Goal: Navigation & Orientation: Understand site structure

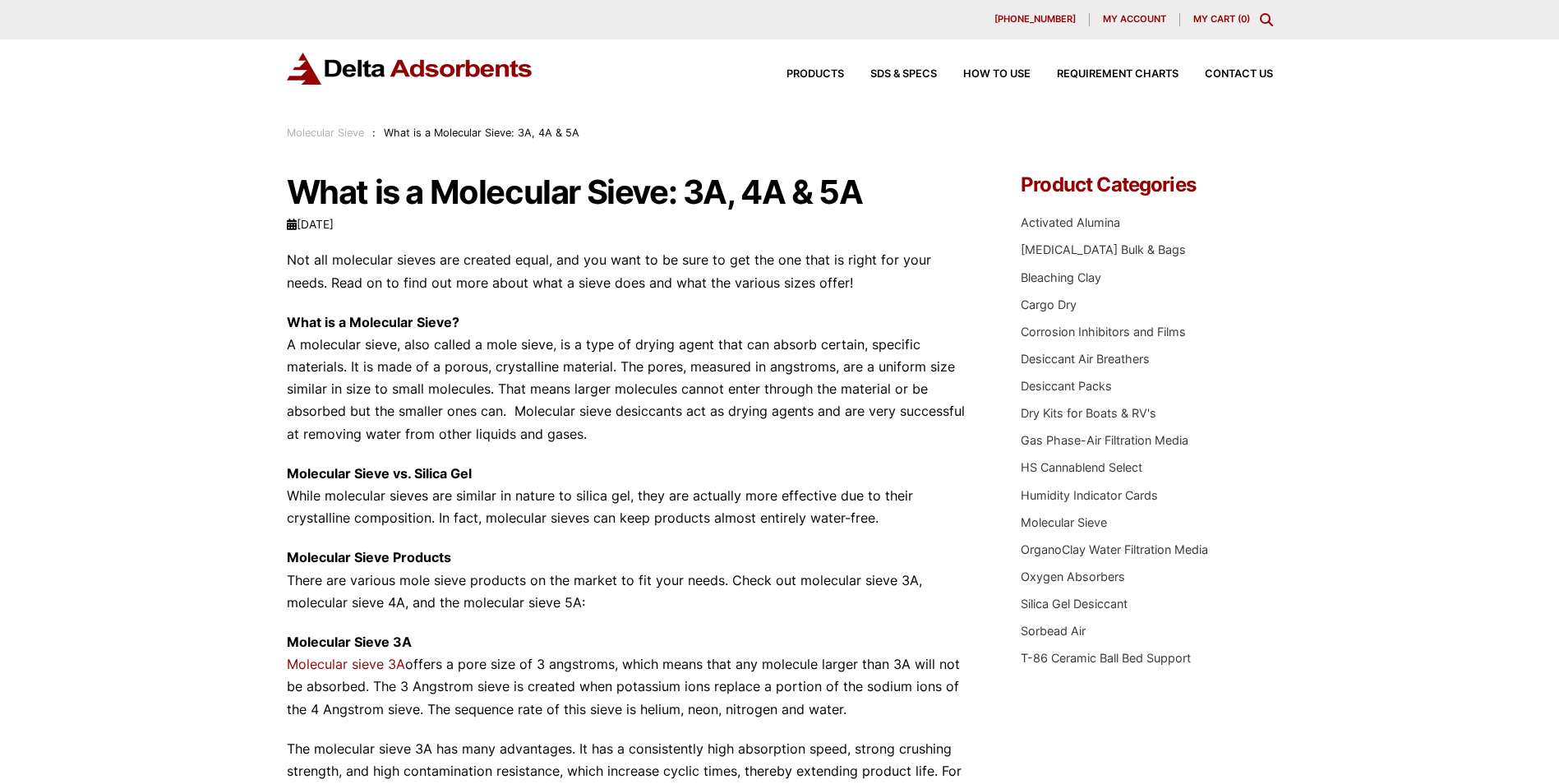
click at [1230, 68] on div "Products SDS & SPECS How to Use Requirement Charts Contact Us" at bounding box center [1017, 74] width 526 height 24
click at [1236, 70] on span "Contact Us" at bounding box center [1239, 74] width 68 height 11
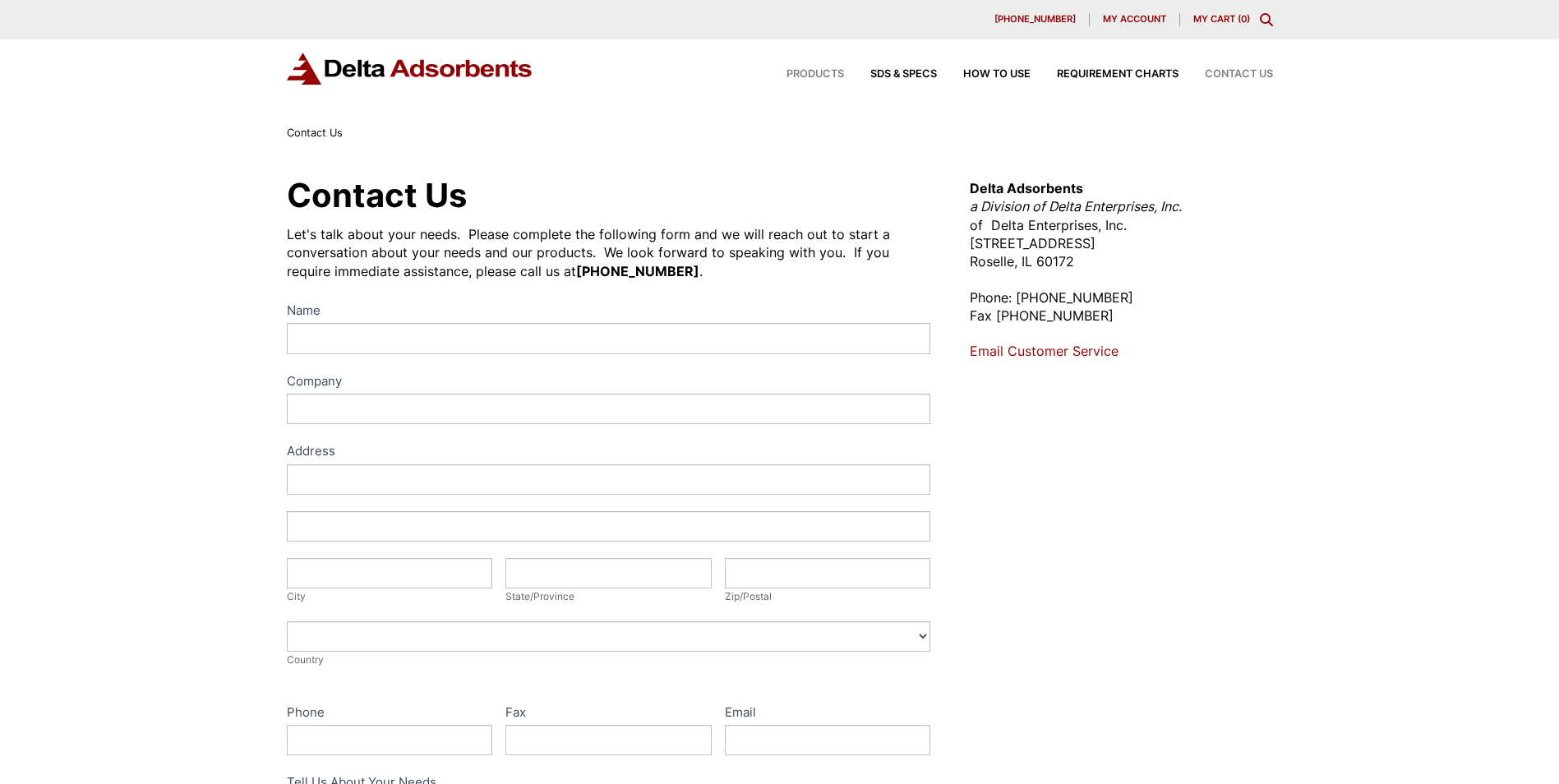
click at [824, 74] on span "Products" at bounding box center [815, 74] width 57 height 11
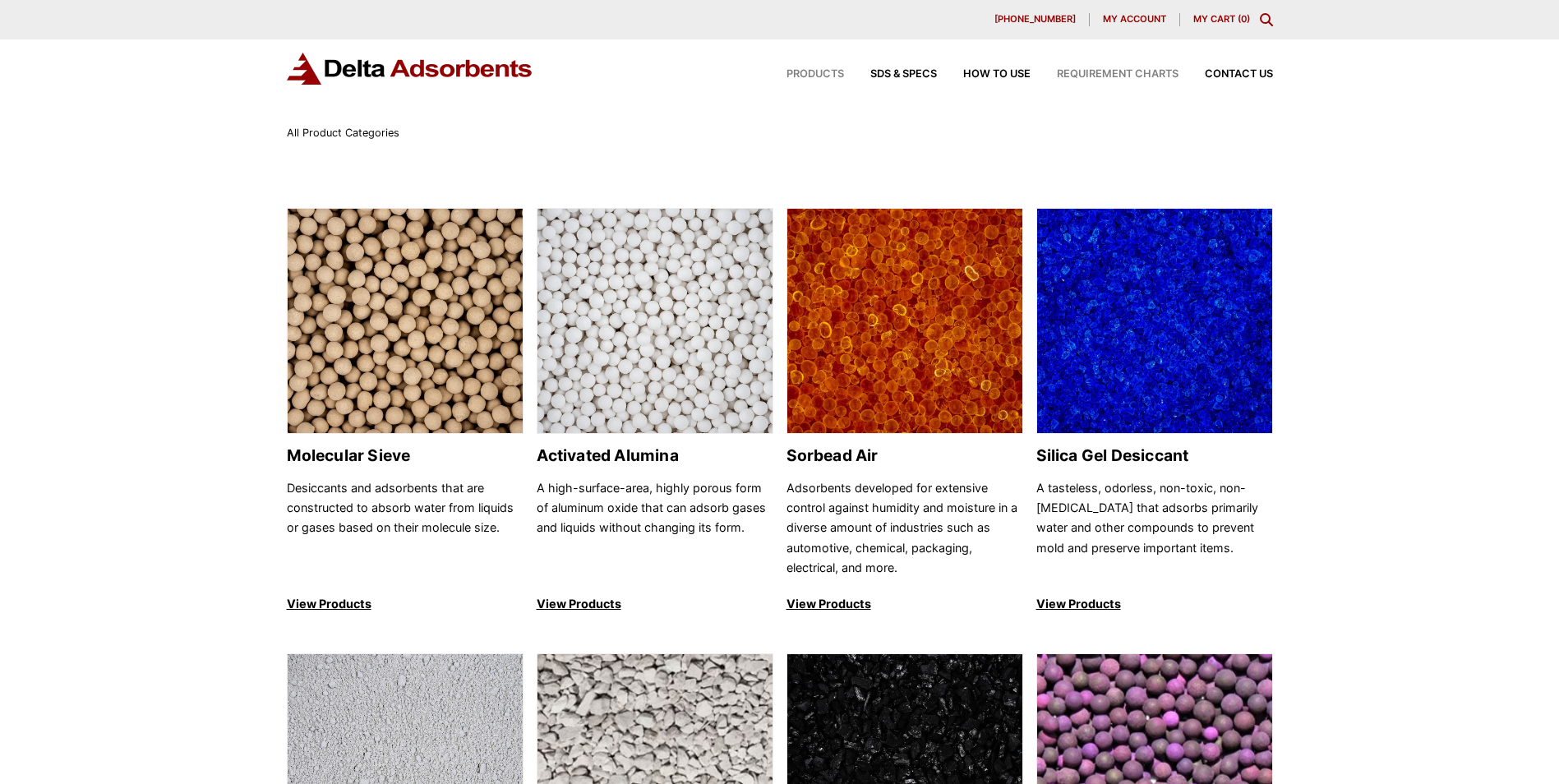
click at [1106, 69] on span "Requirement Charts" at bounding box center [1118, 74] width 122 height 11
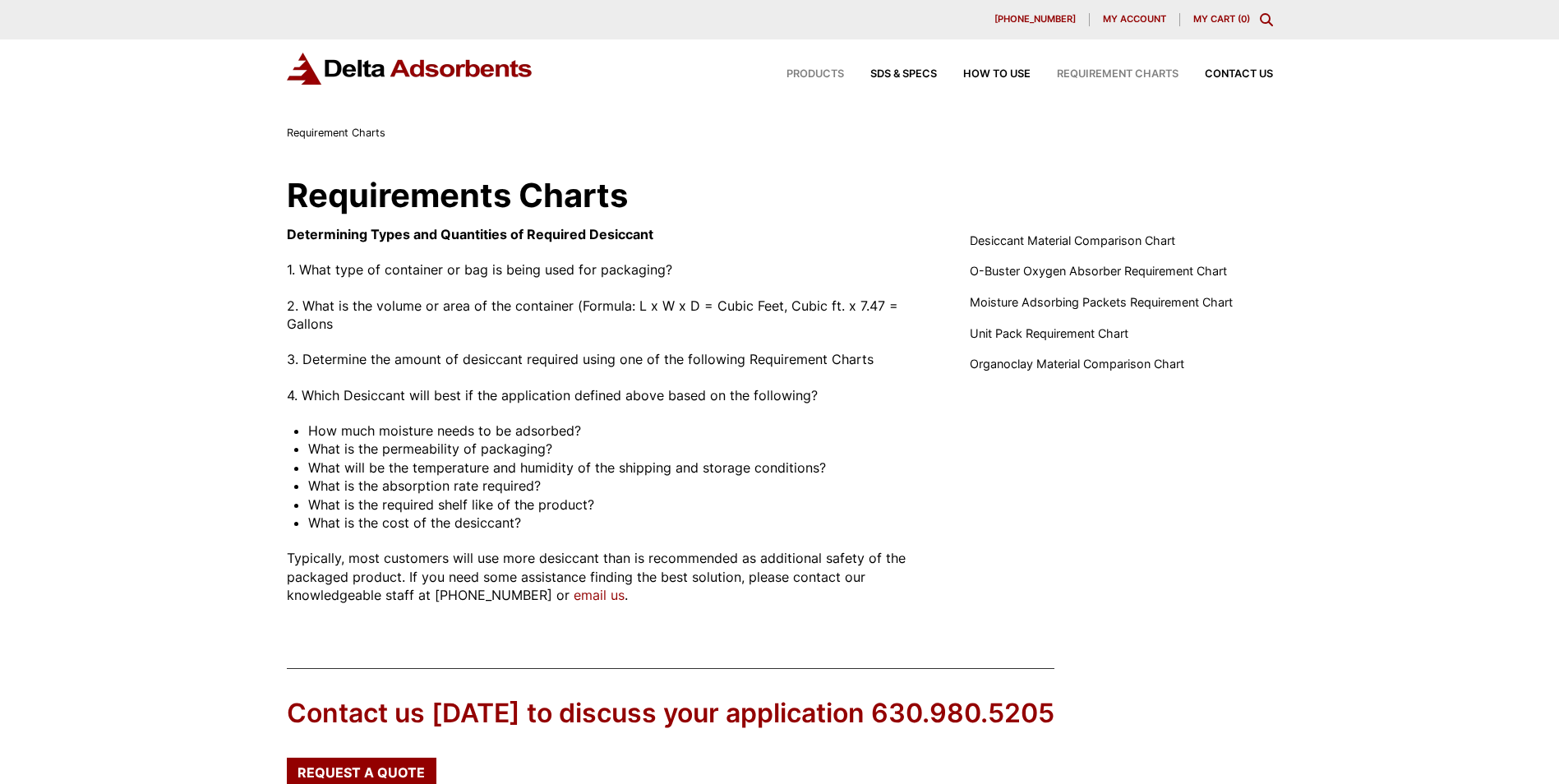
click at [821, 73] on span "Products" at bounding box center [815, 74] width 57 height 11
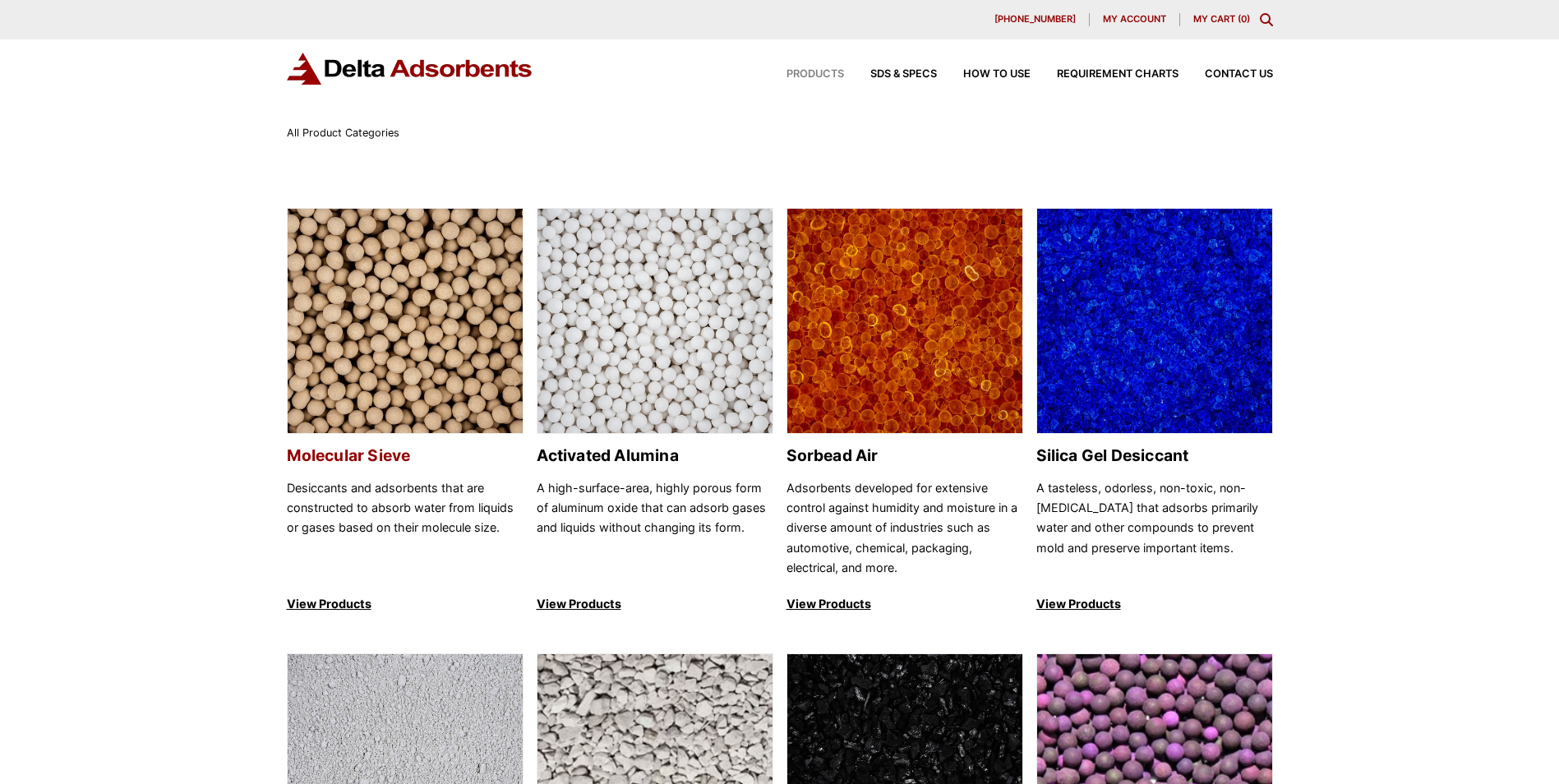
click at [339, 455] on h2 "Molecular Sieve" at bounding box center [405, 456] width 237 height 19
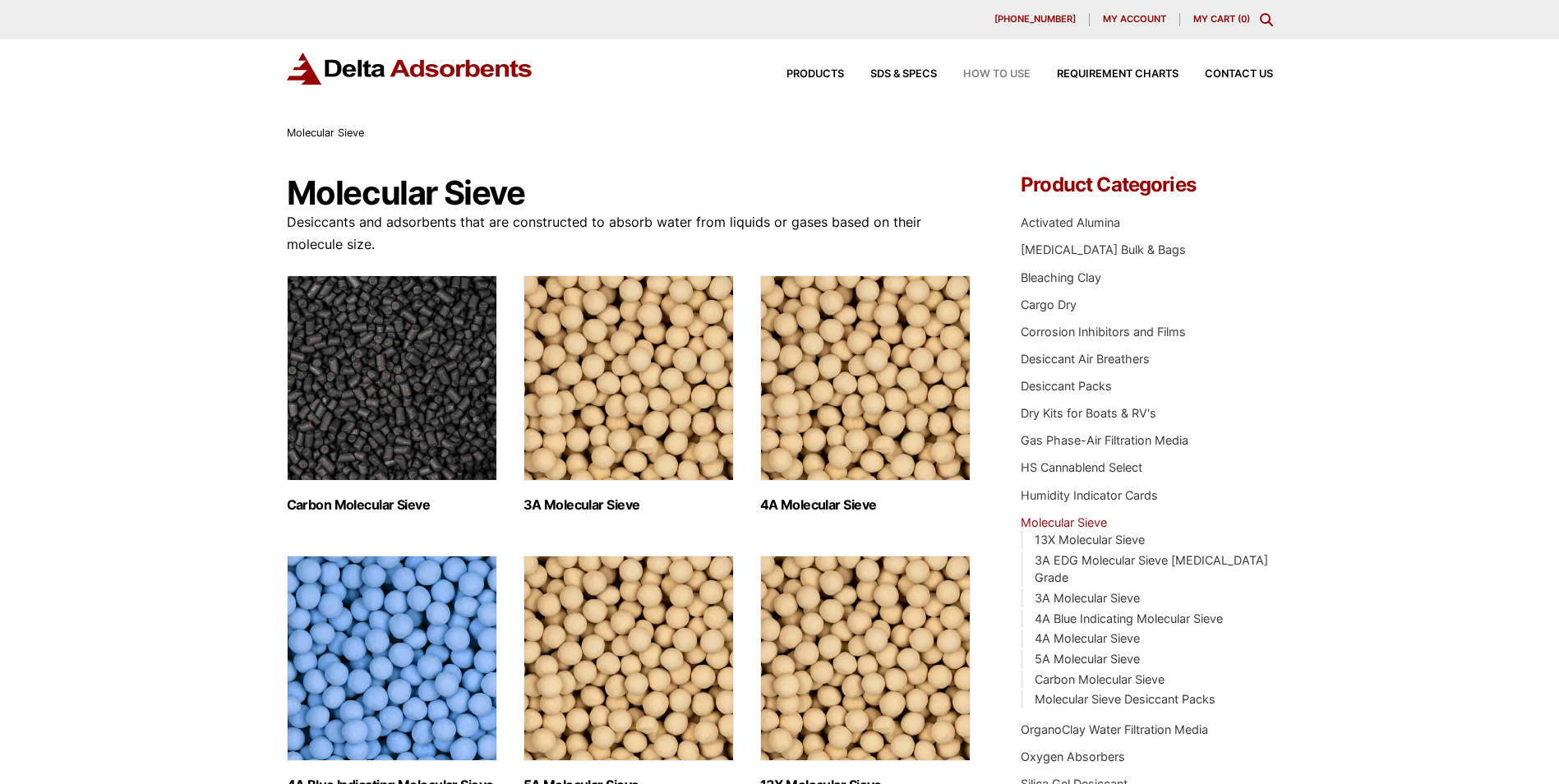
click at [1001, 71] on span "How to Use" at bounding box center [997, 74] width 67 height 11
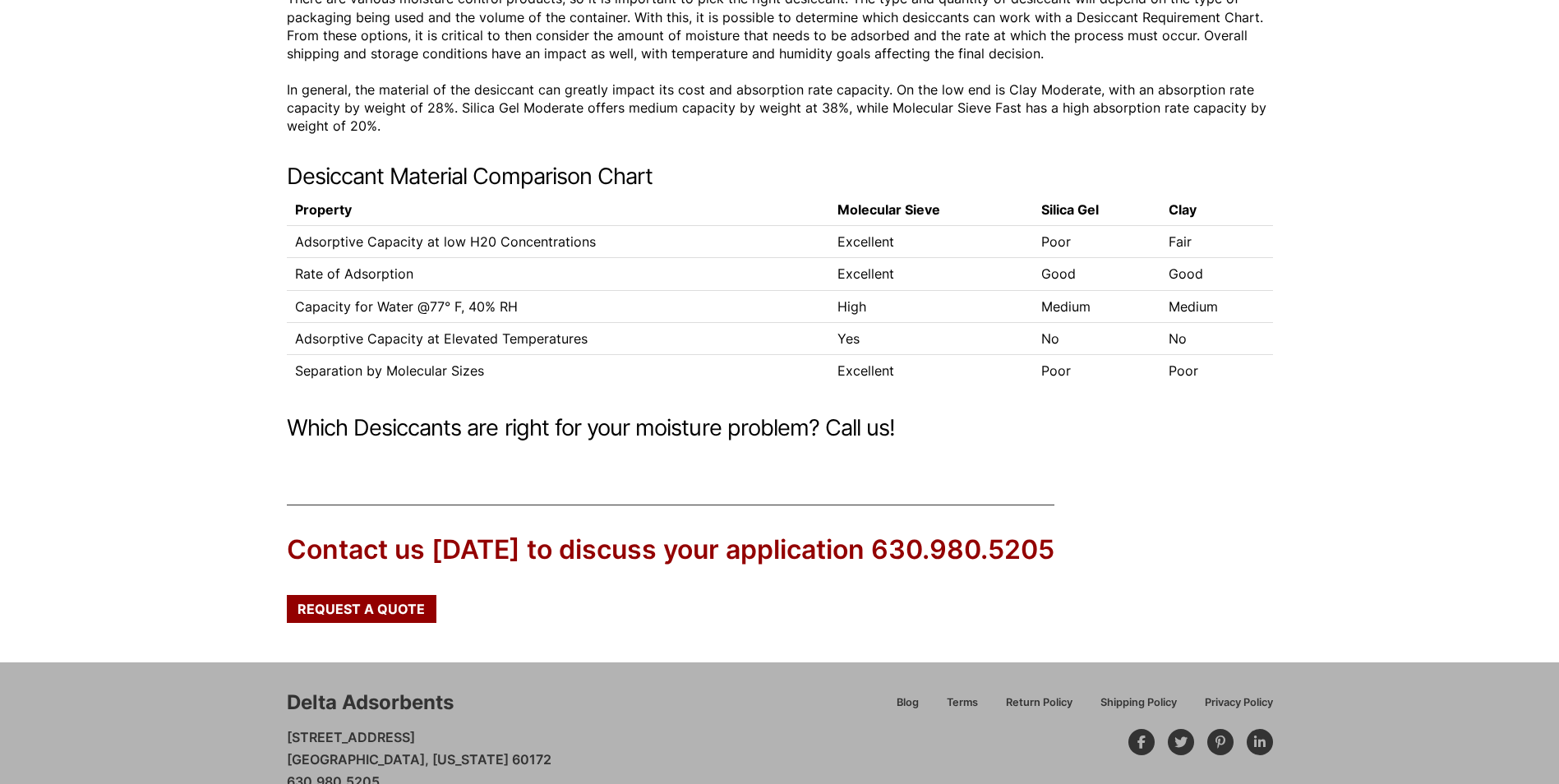
scroll to position [376, 0]
